Goal: Transaction & Acquisition: Purchase product/service

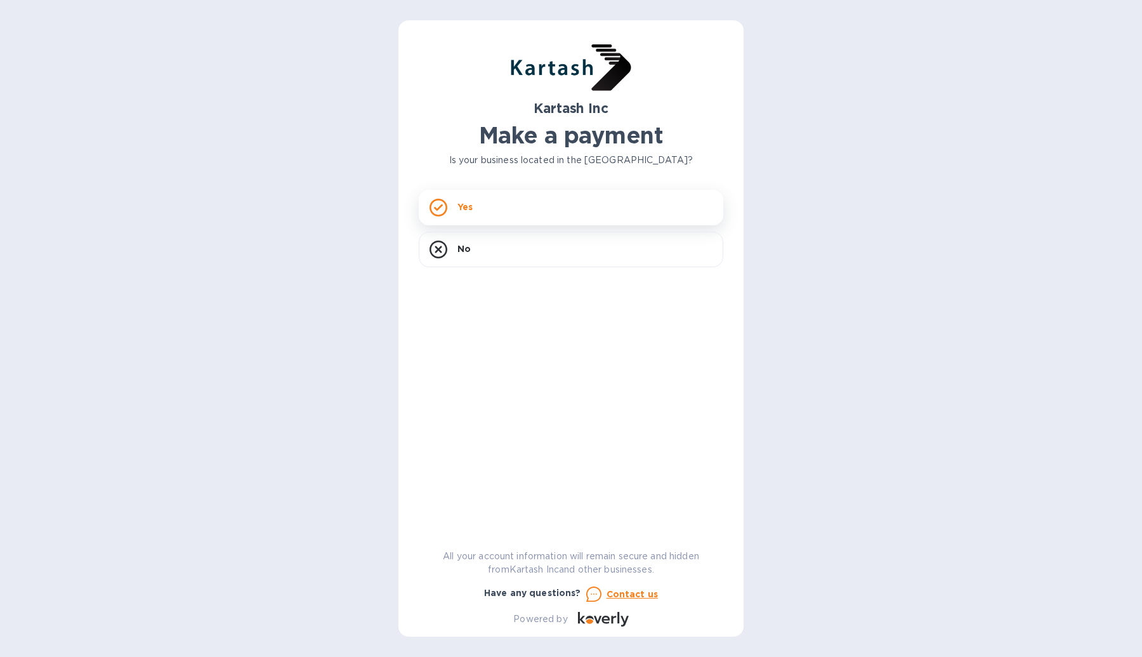
click at [545, 202] on div "Yes" at bounding box center [571, 208] width 305 height 36
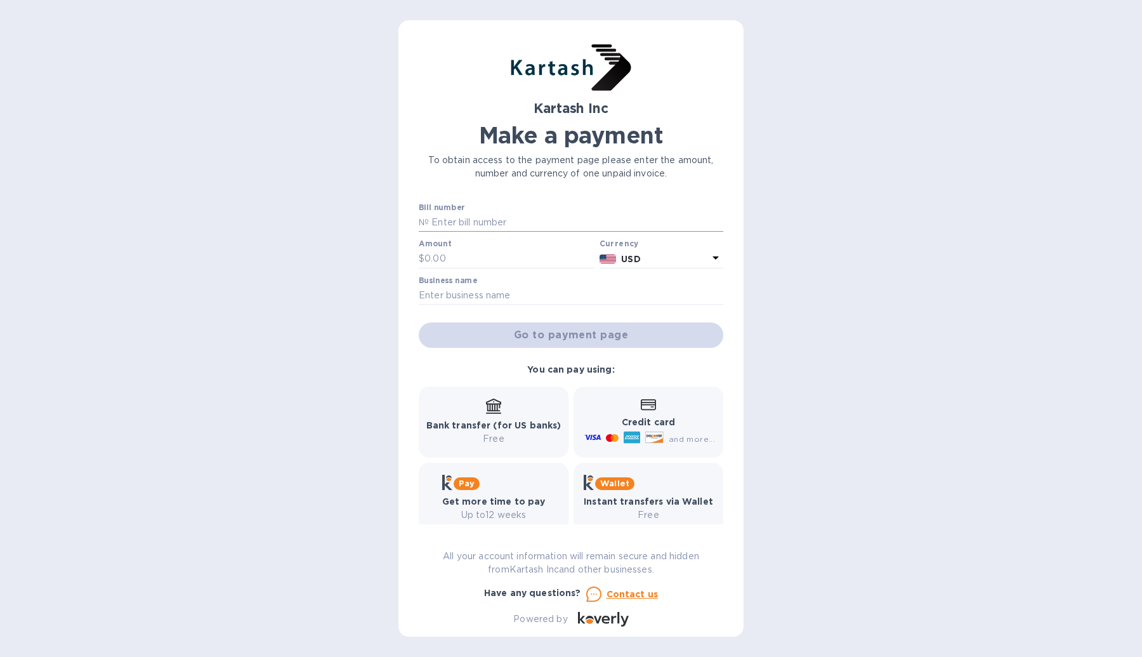
click at [501, 221] on input "text" at bounding box center [576, 222] width 294 height 19
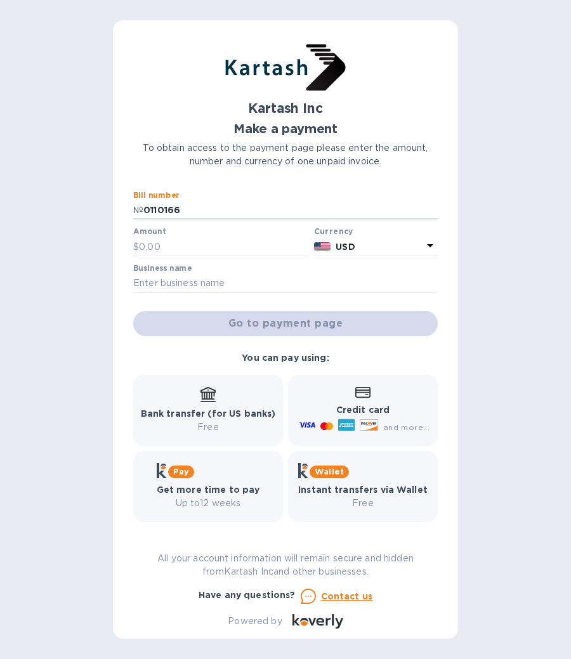
type input "0110166"
type input "2,785.98"
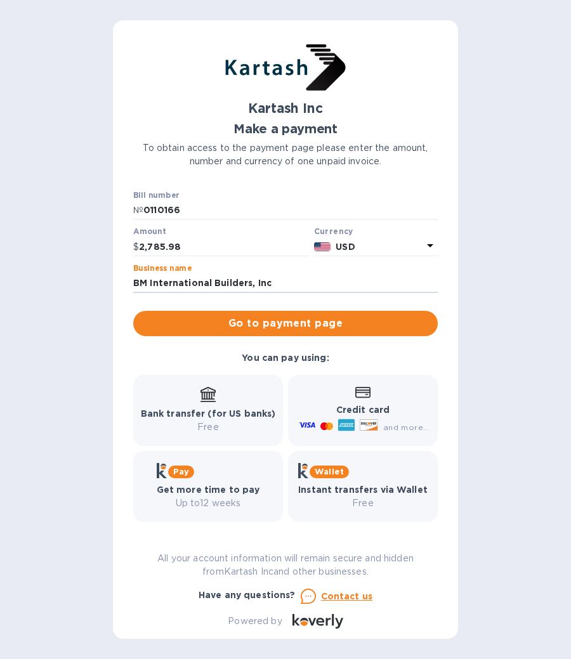
type input "BM International Builders, Inc"
click at [465, 295] on div "Kartash Inc Make a payment To obtain access to the payment page please enter th…" at bounding box center [285, 329] width 571 height 659
click at [395, 427] on span "and more..." at bounding box center [406, 428] width 46 height 10
click at [369, 404] on p "Credit card" at bounding box center [362, 410] width 133 height 13
click at [355, 391] on icon at bounding box center [362, 392] width 15 height 11
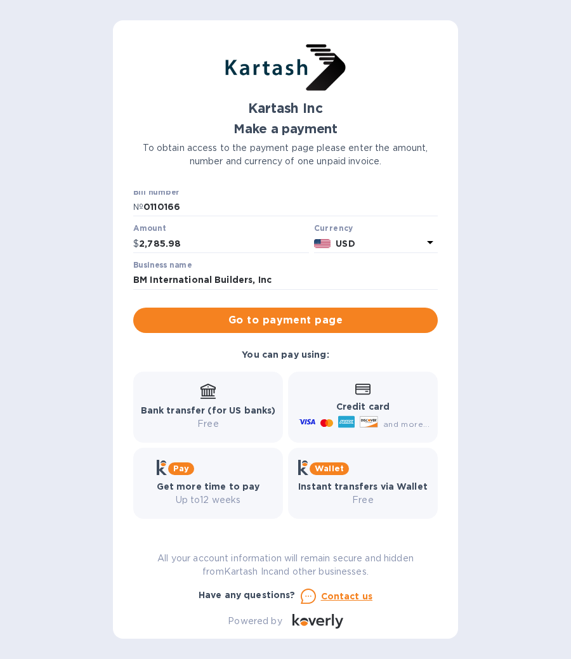
scroll to position [3, 0]
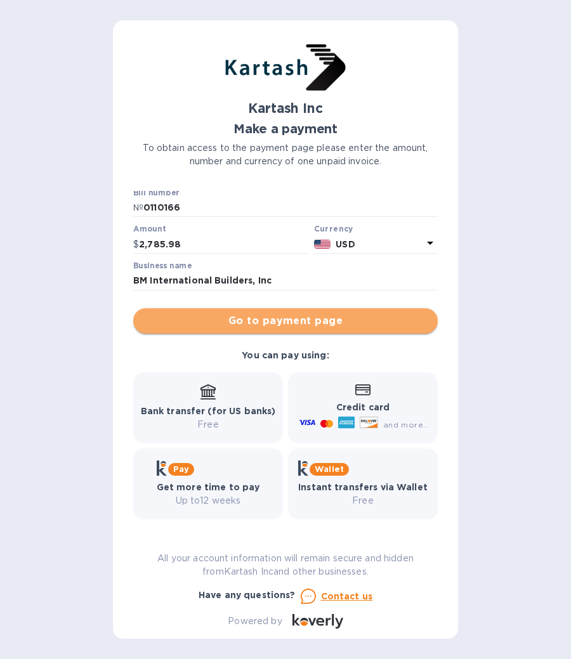
click at [366, 329] on button "Go to payment page" at bounding box center [285, 320] width 305 height 25
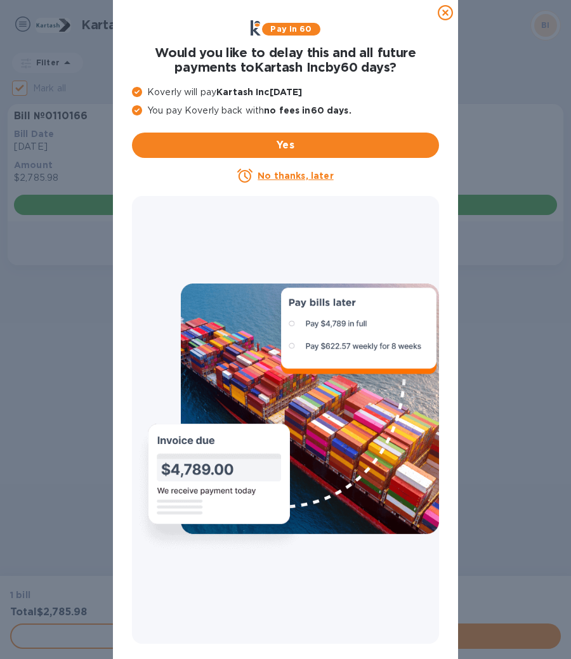
click at [447, 13] on icon at bounding box center [445, 12] width 15 height 15
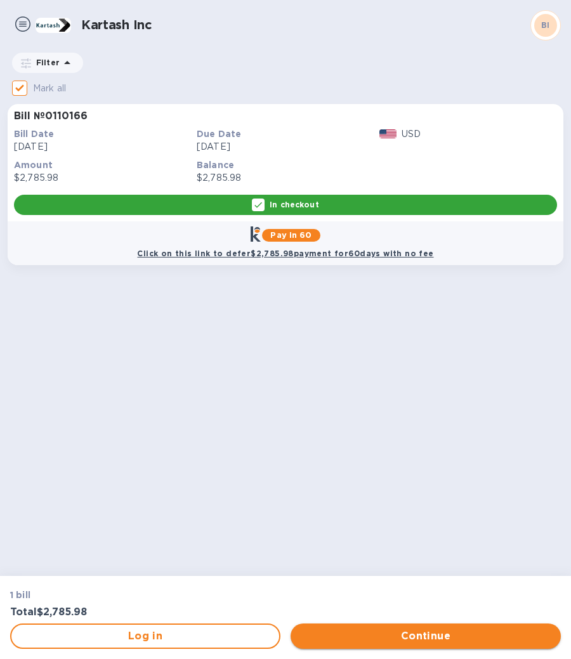
click at [402, 634] on span "Continue" at bounding box center [426, 636] width 250 height 15
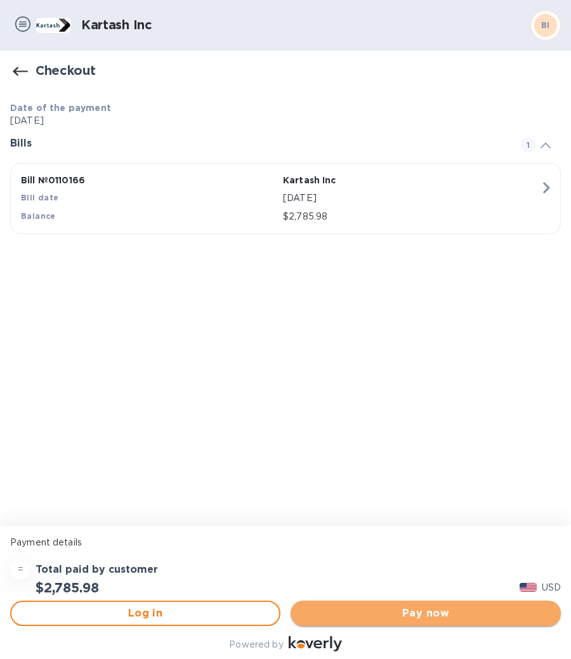
click at [402, 607] on span "Pay now" at bounding box center [426, 613] width 250 height 15
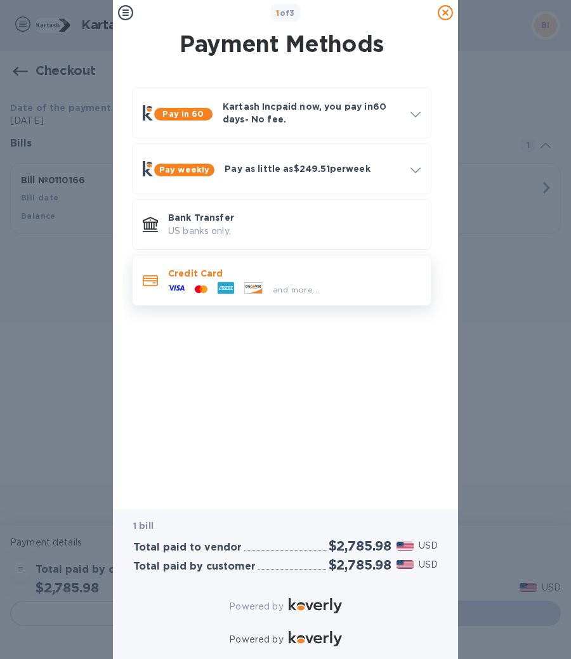
click at [310, 294] on div "and more..." at bounding box center [296, 289] width 56 height 13
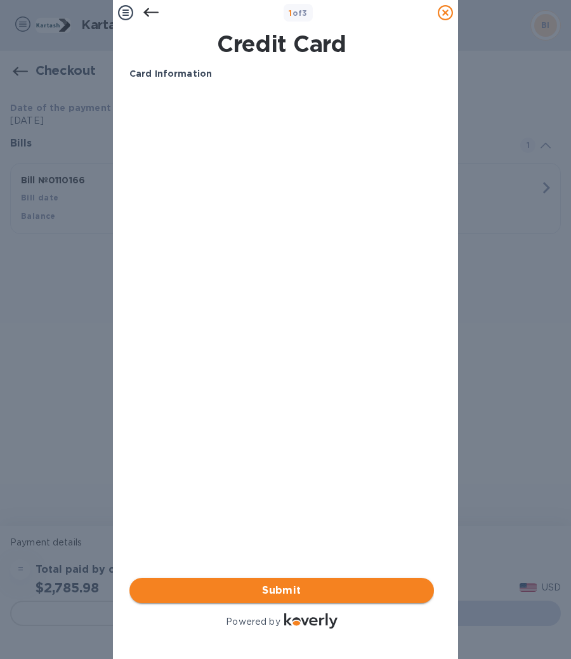
click at [309, 585] on span "Submit" at bounding box center [282, 590] width 284 height 15
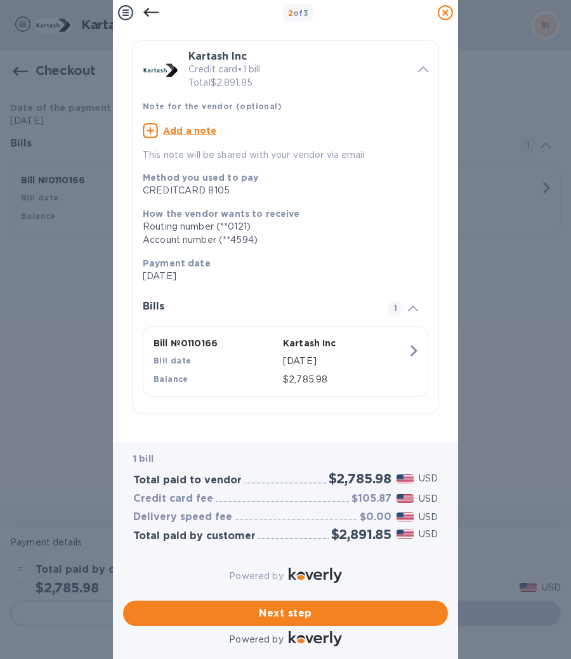
scroll to position [27, 0]
click at [154, 16] on icon at bounding box center [150, 12] width 15 height 15
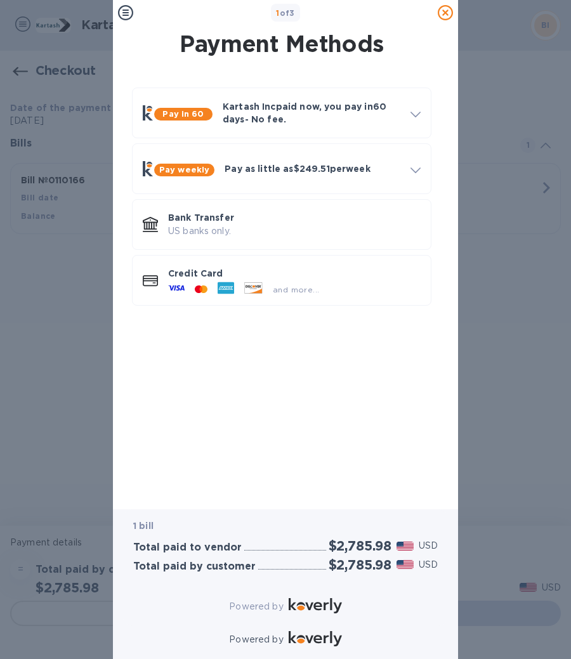
scroll to position [0, 0]
click at [293, 237] on p "US banks only." at bounding box center [294, 231] width 253 height 13
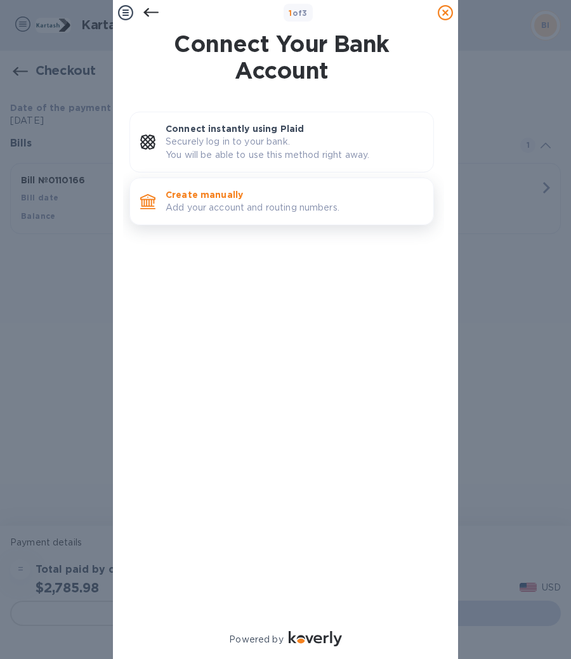
click at [254, 204] on p "Add your account and routing numbers." at bounding box center [295, 207] width 258 height 13
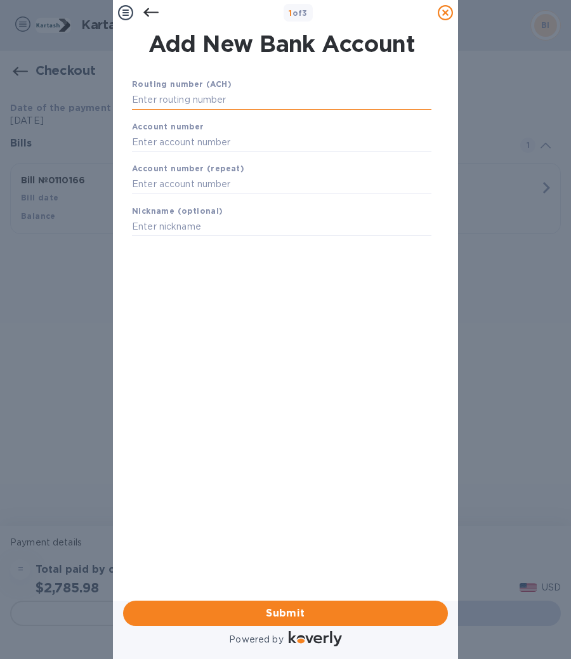
click at [269, 98] on input "text" at bounding box center [282, 100] width 300 height 19
type input "4"
paste input "071921891"
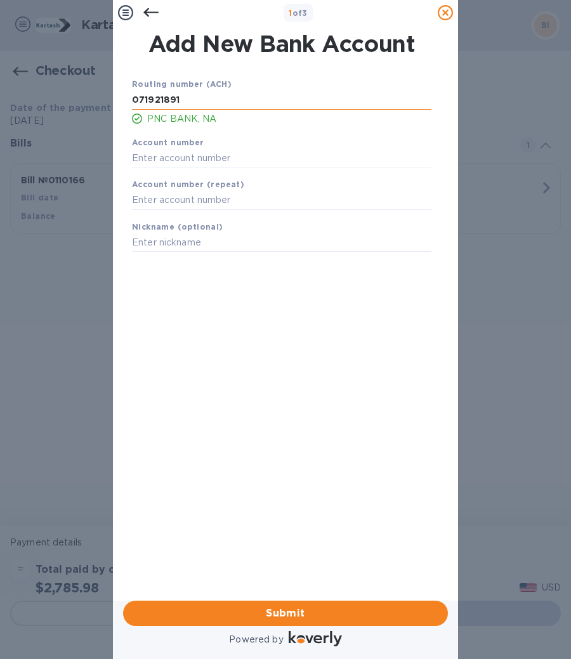
type input "071921891"
paste input "4696434234"
type input "4696434234"
click at [199, 195] on input "text" at bounding box center [282, 200] width 300 height 19
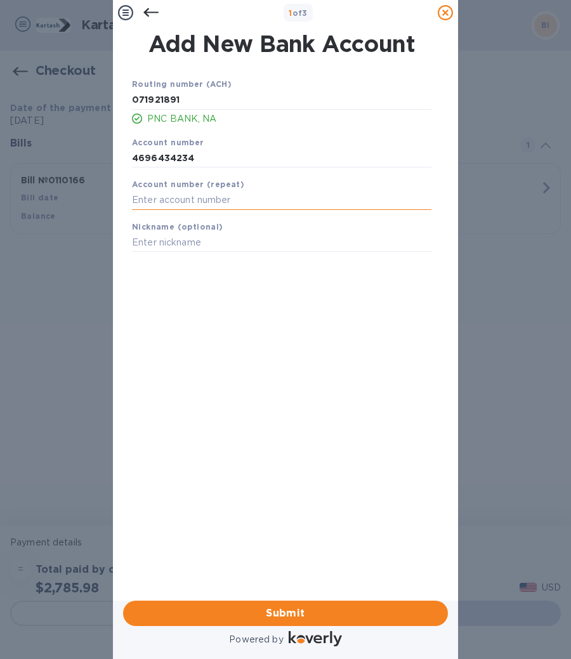
paste input "4696434234"
type input "4696434234"
click at [213, 239] on input "text" at bounding box center [282, 243] width 300 height 19
type input "PNC BMIB"
click at [212, 348] on div "Routing number (ACH) [US_BANK_ROUTING_MICR] PNC BANK, NA Account number 4696434…" at bounding box center [281, 320] width 325 height 506
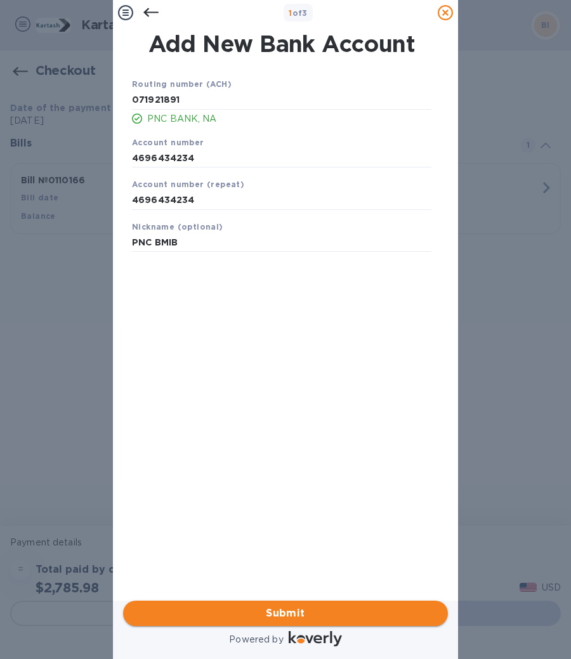
click at [267, 609] on span "Submit" at bounding box center [285, 613] width 305 height 15
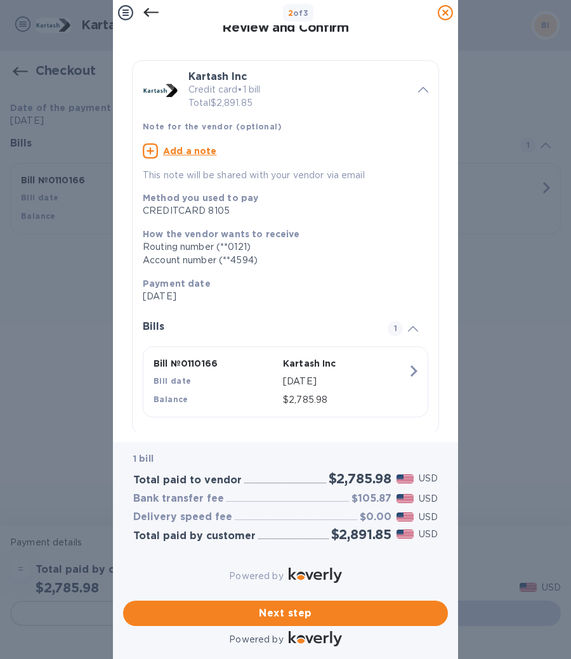
click at [154, 11] on icon at bounding box center [150, 12] width 15 height 15
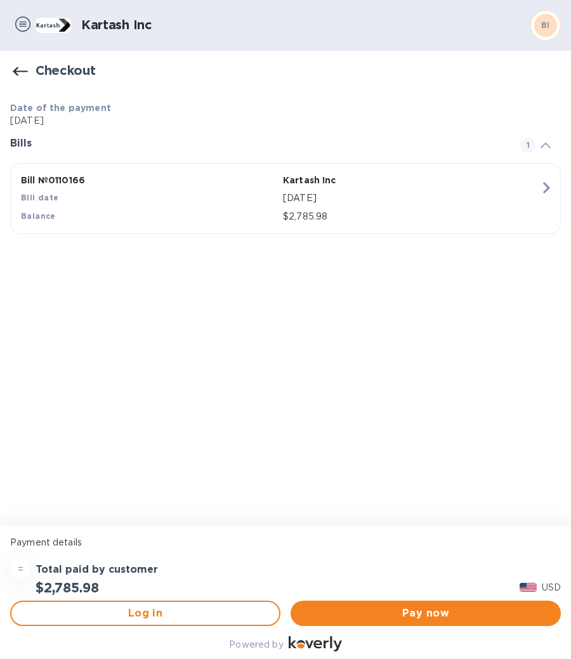
click at [21, 61] on span "button" at bounding box center [20, 68] width 15 height 15
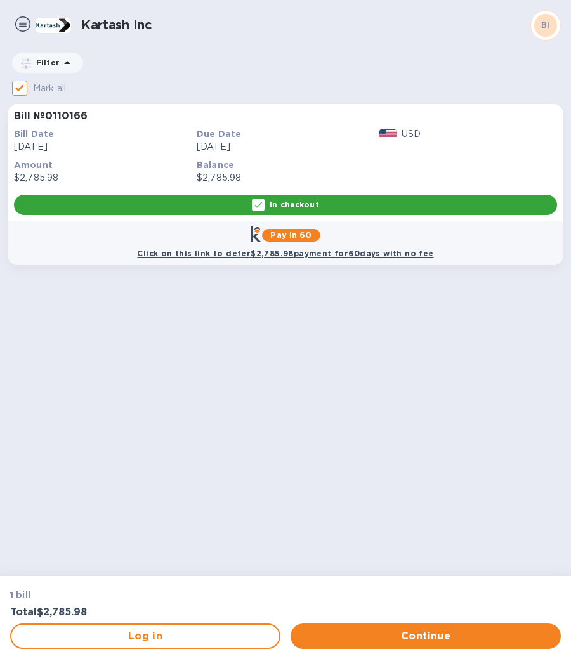
click at [26, 26] on img at bounding box center [22, 23] width 15 height 15
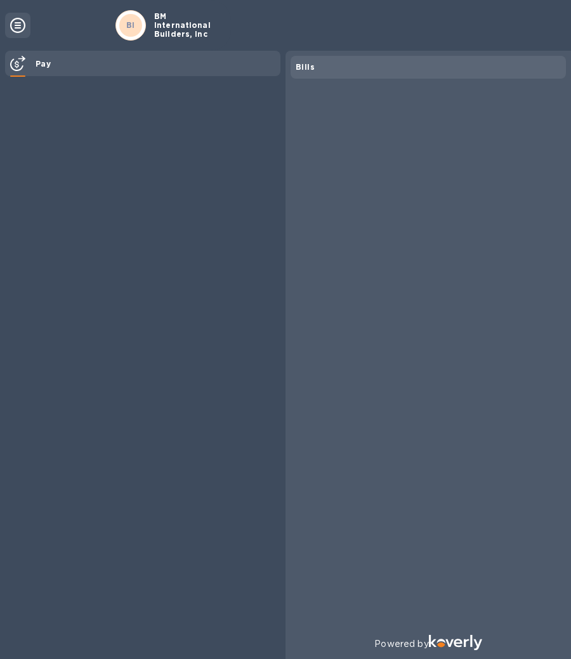
click at [26, 25] on div at bounding box center [17, 25] width 25 height 25
click at [24, 26] on icon at bounding box center [17, 25] width 15 height 15
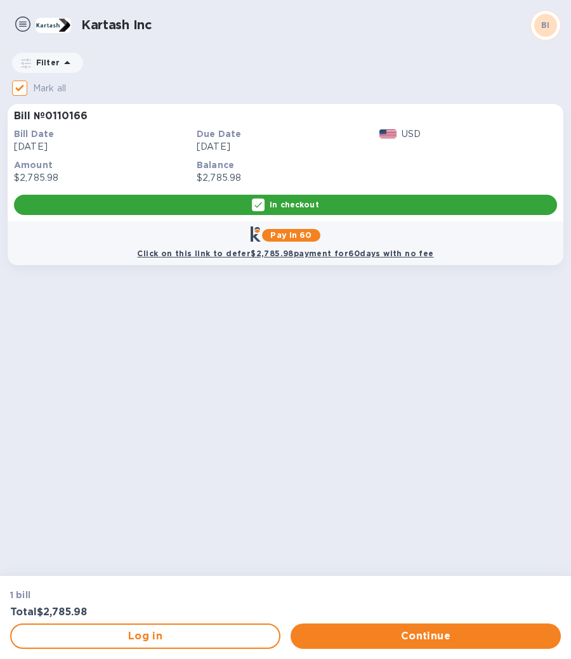
click at [23, 86] on input "Mark all" at bounding box center [19, 88] width 27 height 27
checkbox input "false"
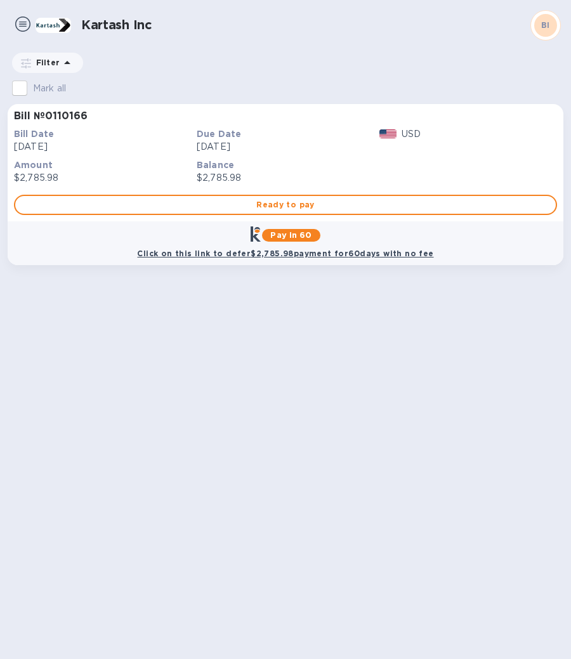
click at [86, 30] on h1 "Kartash Inc" at bounding box center [305, 25] width 449 height 15
click at [65, 25] on img at bounding box center [54, 25] width 36 height 15
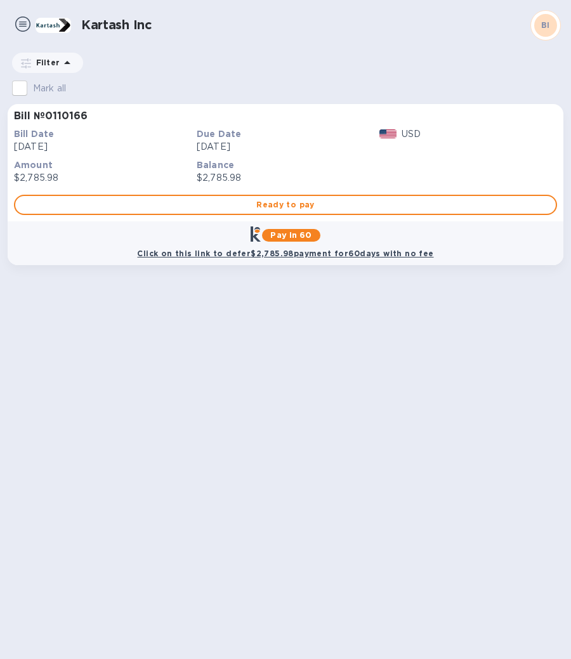
click at [65, 25] on img at bounding box center [54, 25] width 36 height 15
